Goal: Transaction & Acquisition: Subscribe to service/newsletter

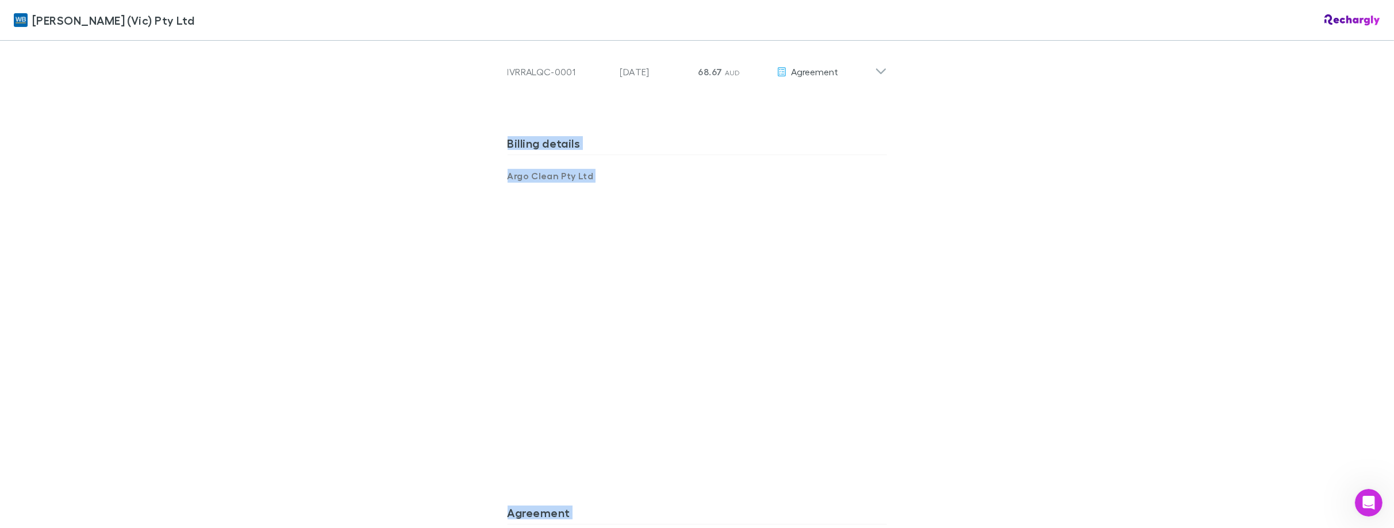
scroll to position [959, 0]
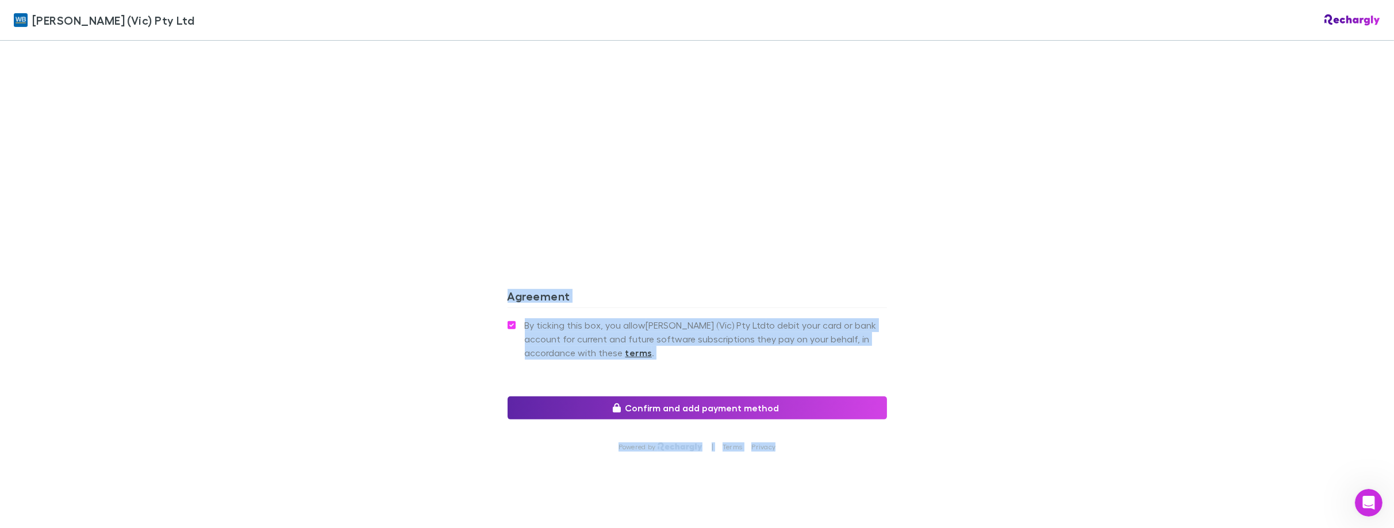
drag, startPoint x: 595, startPoint y: 90, endPoint x: 822, endPoint y: 444, distance: 420.1
click at [1047, 356] on div "[PERSON_NAME] (Vic) Pty Ltd [PERSON_NAME] (Vic) Pty Ltd Software subscriptions …" at bounding box center [697, 264] width 1394 height 528
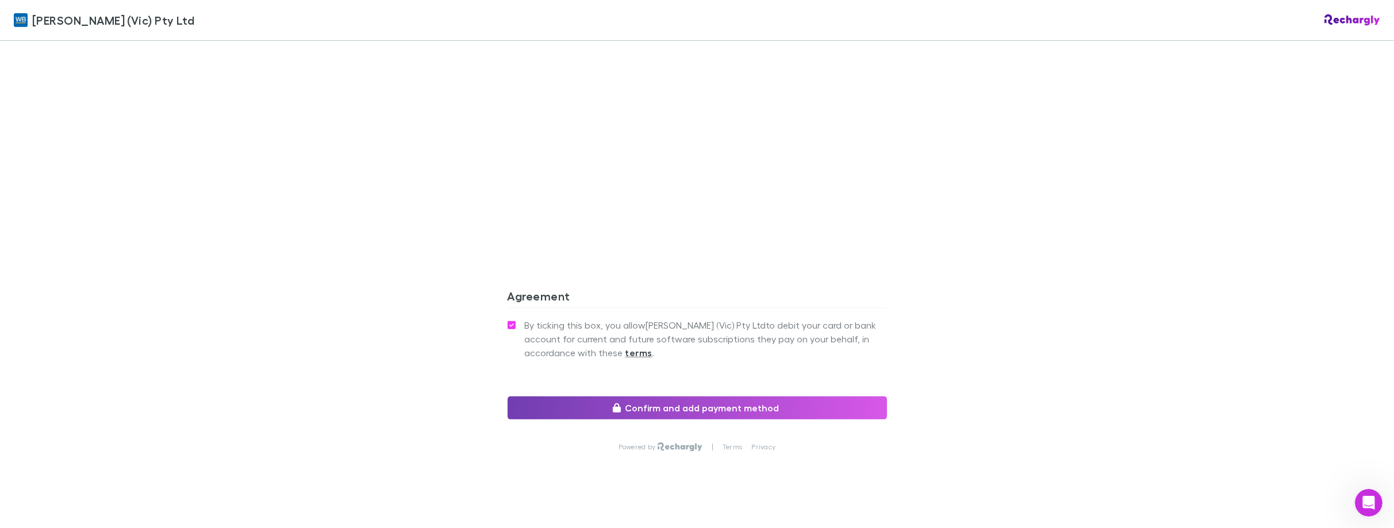
click at [693, 397] on button "Confirm and add payment method" at bounding box center [697, 408] width 379 height 23
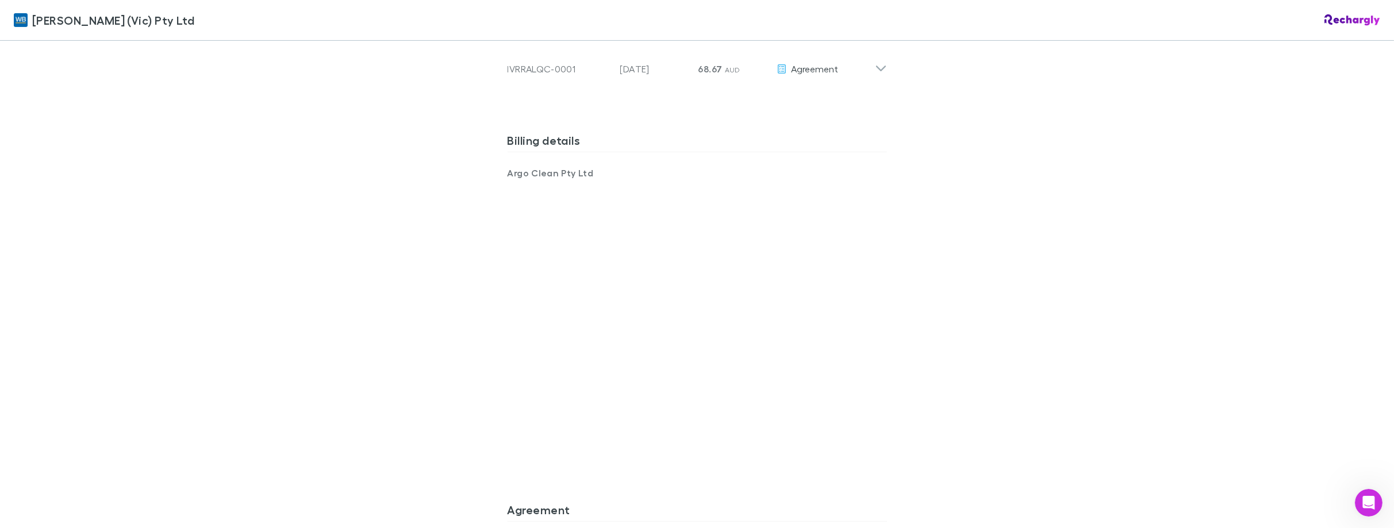
scroll to position [614, 0]
